Goal: Transaction & Acquisition: Purchase product/service

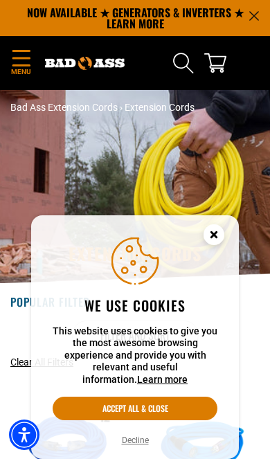
click at [207, 235] on circle "Cookie Consent" at bounding box center [213, 234] width 21 height 21
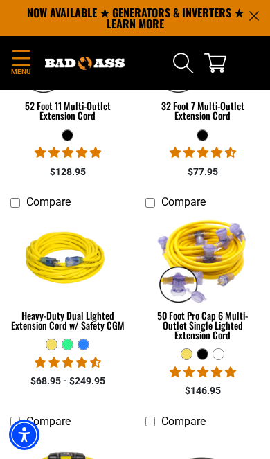
scroll to position [1186, 0]
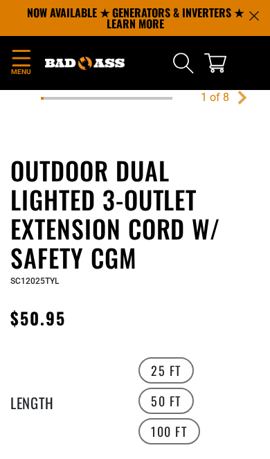
scroll to position [277, 0]
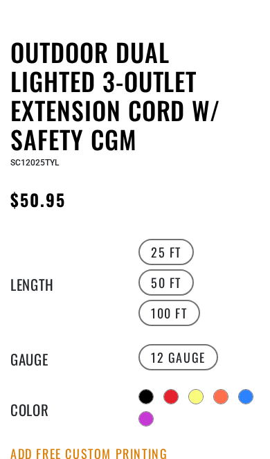
scroll to position [399, 0]
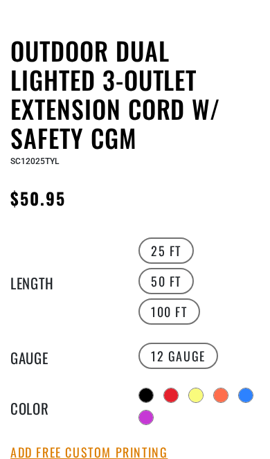
click at [190, 281] on label "50 FT" at bounding box center [165, 281] width 55 height 26
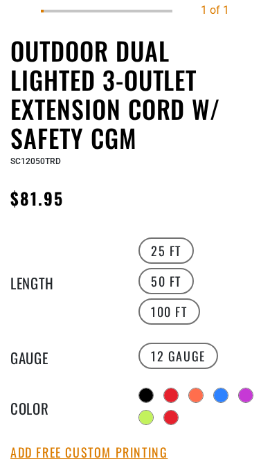
click at [188, 315] on label "100 FT" at bounding box center [169, 311] width 62 height 26
